Goal: Task Accomplishment & Management: Use online tool/utility

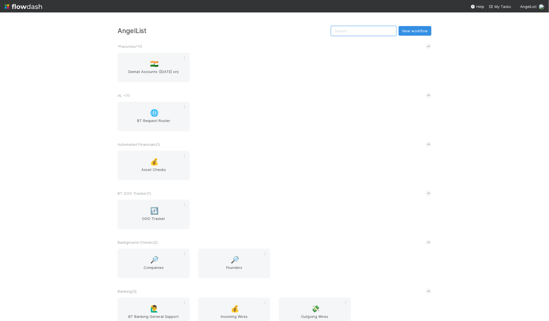
drag, startPoint x: 364, startPoint y: 28, endPoint x: 360, endPoint y: 28, distance: 4.5
click at [360, 28] on input "text" at bounding box center [363, 31] width 65 height 10
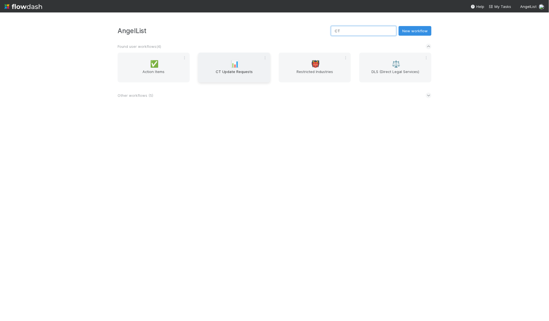
type input "CT"
click at [259, 69] on span "CT Update Requests" at bounding box center [234, 74] width 68 height 11
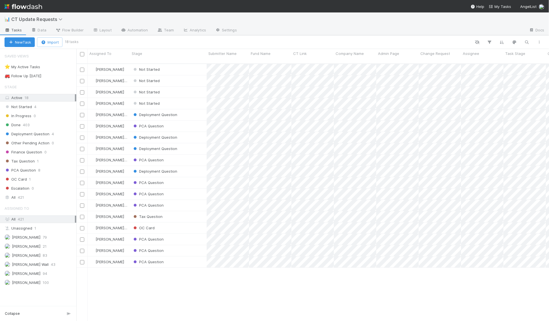
scroll to position [262, 473]
click at [55, 67] on div "⭐ My Active Tasks 6" at bounding box center [41, 66] width 72 height 7
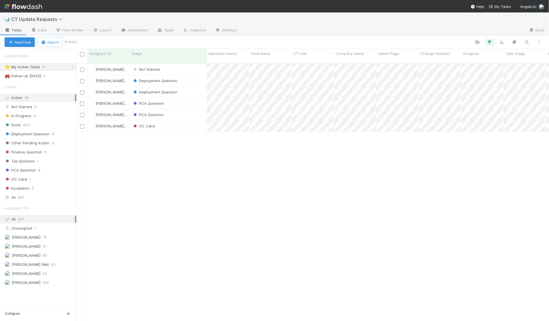
scroll to position [262, 473]
click at [185, 65] on div "Not Started" at bounding box center [168, 69] width 77 height 11
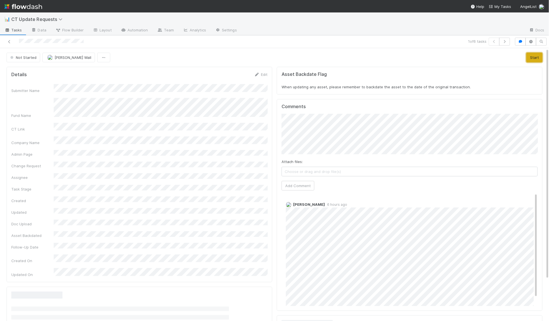
click at [534, 54] on button "Start" at bounding box center [535, 58] width 16 height 10
click at [9, 38] on div at bounding box center [130, 42] width 256 height 8
click at [11, 41] on icon at bounding box center [10, 42] width 6 height 4
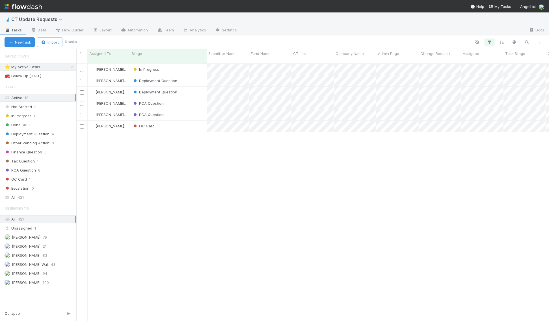
scroll to position [262, 473]
click at [21, 6] on img at bounding box center [24, 7] width 38 height 10
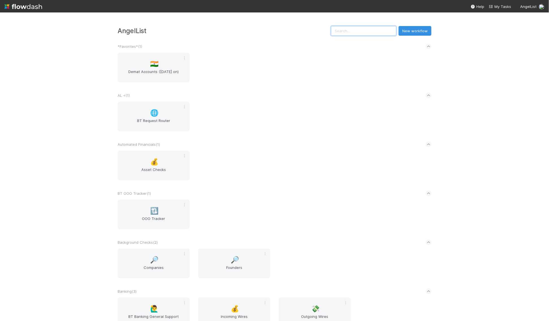
click at [367, 32] on input "text" at bounding box center [363, 31] width 65 height 10
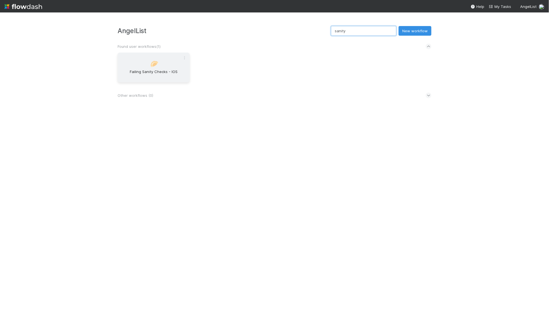
type input "sanity"
click at [161, 72] on span "Failing Sanity Checks - IOS" at bounding box center [154, 74] width 68 height 11
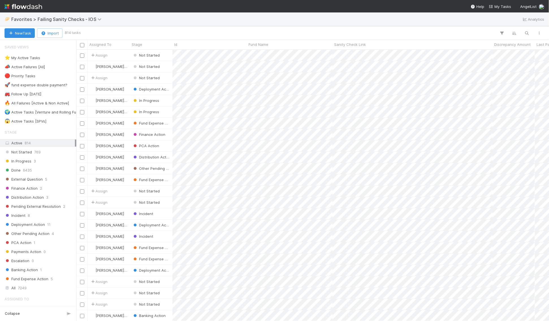
scroll to position [271, 473]
click at [38, 55] on div "⭐ My Active Tasks" at bounding box center [23, 57] width 36 height 7
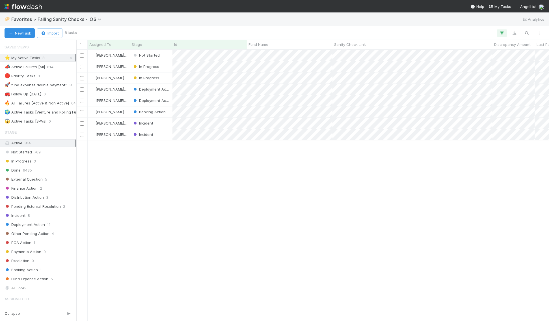
scroll to position [271, 473]
click at [82, 65] on input "checkbox" at bounding box center [82, 67] width 4 height 4
click at [82, 78] on input "checkbox" at bounding box center [82, 78] width 4 height 4
click at [100, 33] on icon "button" at bounding box center [98, 33] width 6 height 4
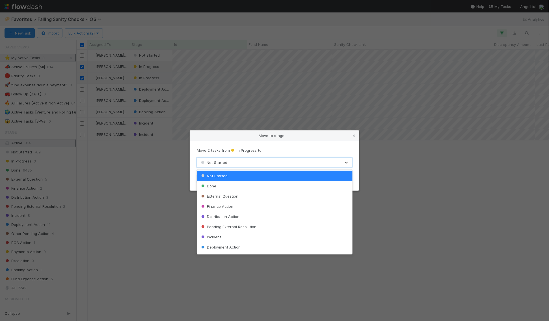
click at [265, 162] on div "Not Started" at bounding box center [269, 162] width 144 height 9
click at [233, 247] on span "Deployment Action" at bounding box center [220, 247] width 40 height 5
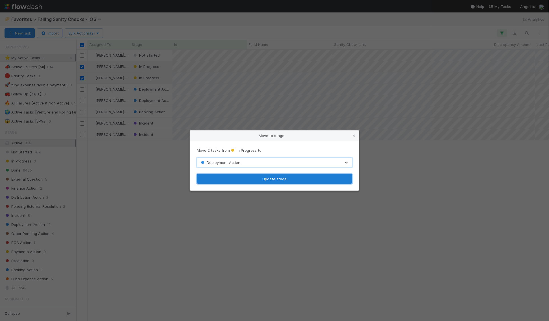
click at [234, 180] on button "Update stage" at bounding box center [275, 179] width 156 height 10
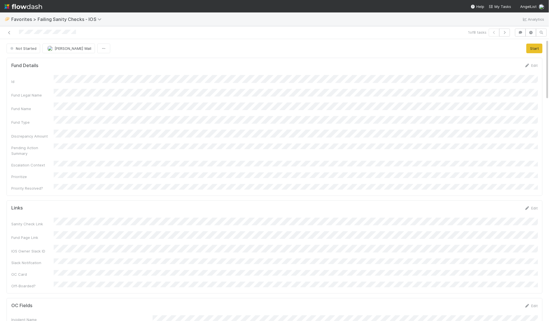
scroll to position [115, 527]
click at [538, 49] on button "Start" at bounding box center [535, 49] width 16 height 10
click at [8, 31] on icon at bounding box center [10, 33] width 6 height 4
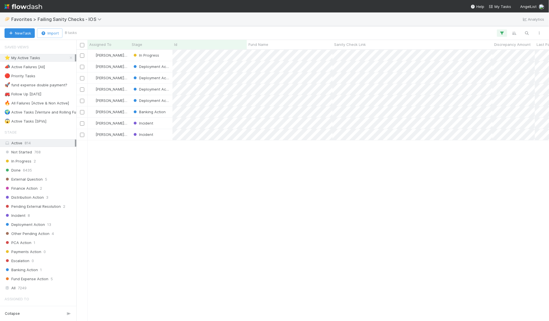
scroll to position [271, 473]
click at [19, 7] on img at bounding box center [24, 7] width 38 height 10
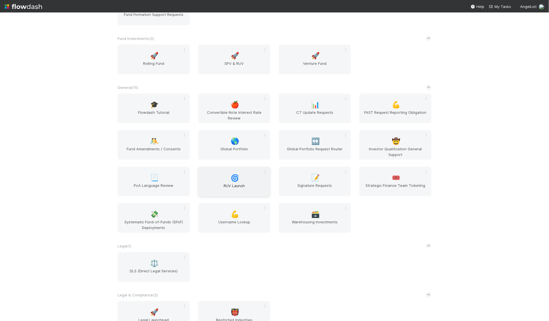
scroll to position [547, 0]
click at [313, 176] on span "📝" at bounding box center [316, 176] width 8 height 7
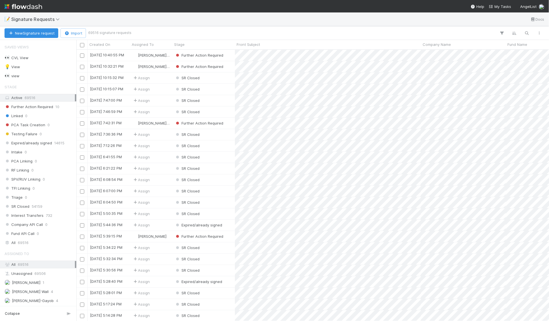
scroll to position [0, 0]
click at [41, 288] on div "[PERSON_NAME] Wall 4" at bounding box center [40, 291] width 70 height 7
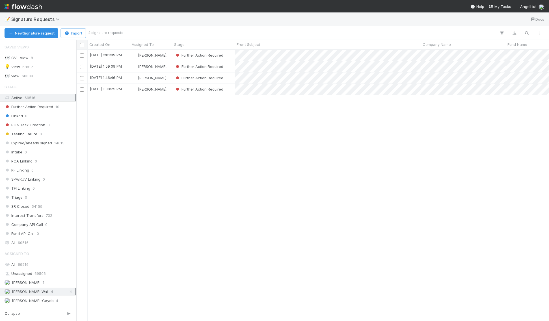
scroll to position [271, 473]
click at [82, 46] on input "checkbox" at bounding box center [82, 45] width 4 height 4
checkbox input "true"
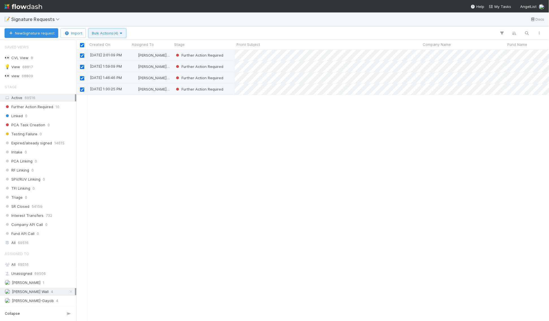
click at [108, 29] on button "Bulk Actions (4)" at bounding box center [107, 33] width 38 height 10
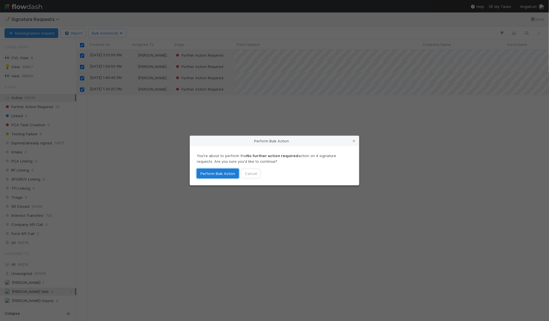
click at [222, 173] on button "Perform Bulk Action" at bounding box center [218, 174] width 42 height 10
